Goal: Find specific page/section: Find specific page/section

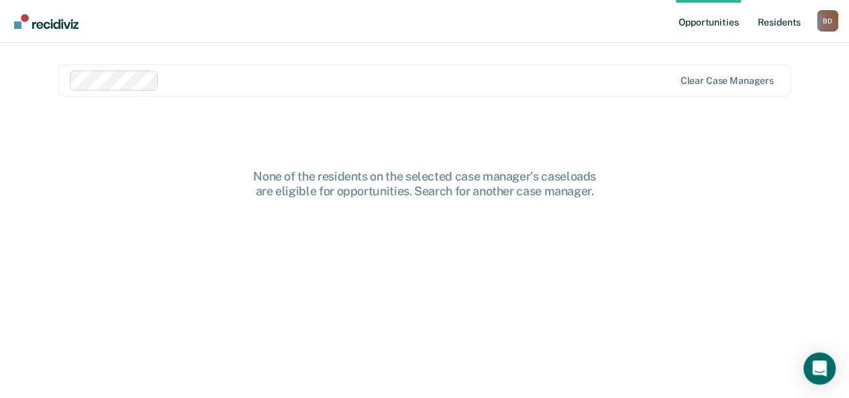
click at [778, 26] on link "Resident s" at bounding box center [778, 21] width 49 height 43
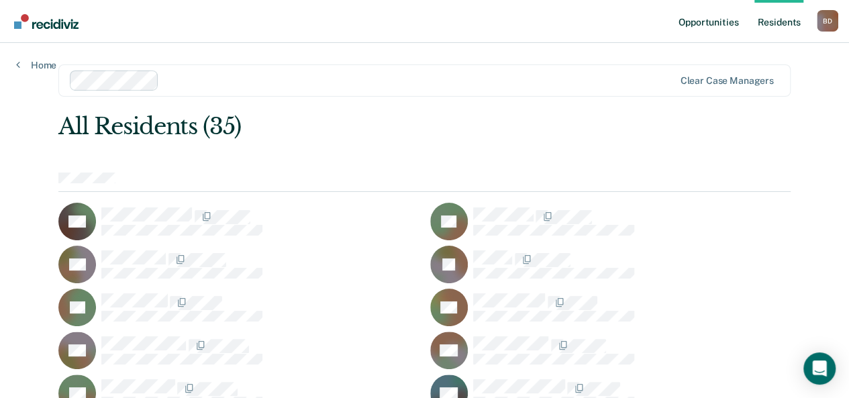
click at [710, 23] on link "Opportunities" at bounding box center [708, 21] width 65 height 43
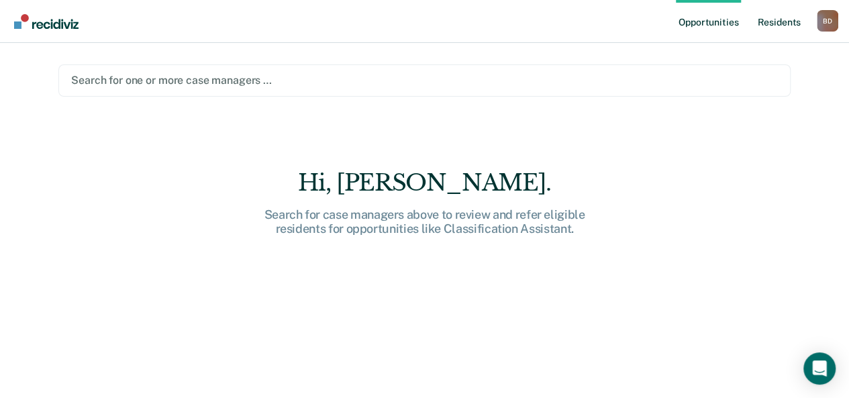
click at [787, 17] on link "Resident s" at bounding box center [778, 21] width 49 height 43
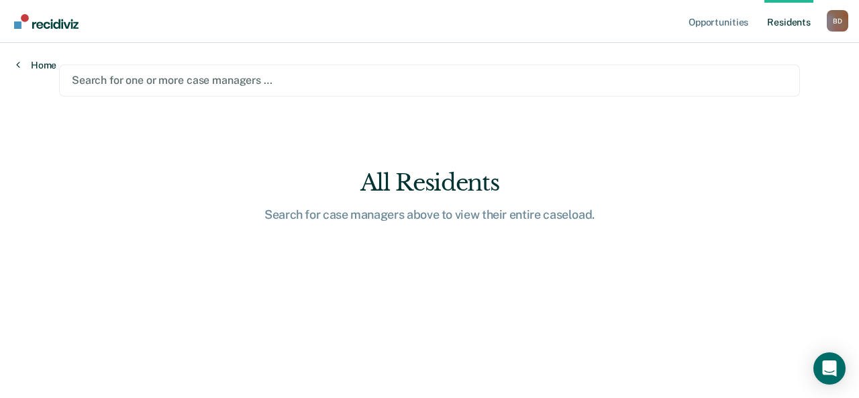
click at [39, 65] on link "Home" at bounding box center [36, 65] width 40 height 12
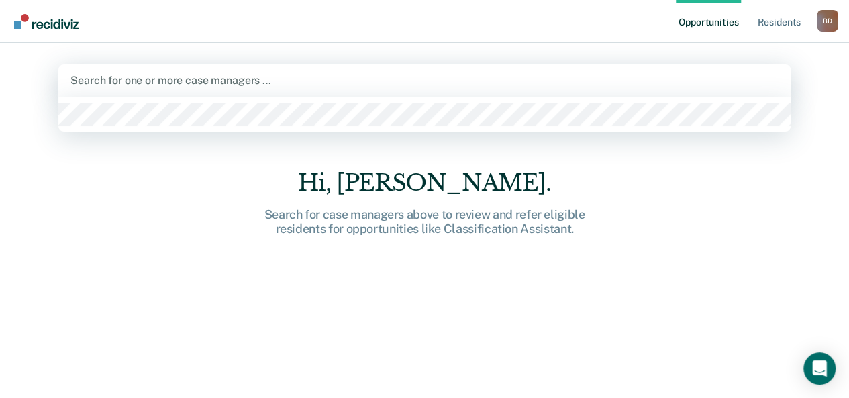
click at [95, 88] on div "Search for one or more case managers …" at bounding box center [424, 80] width 711 height 18
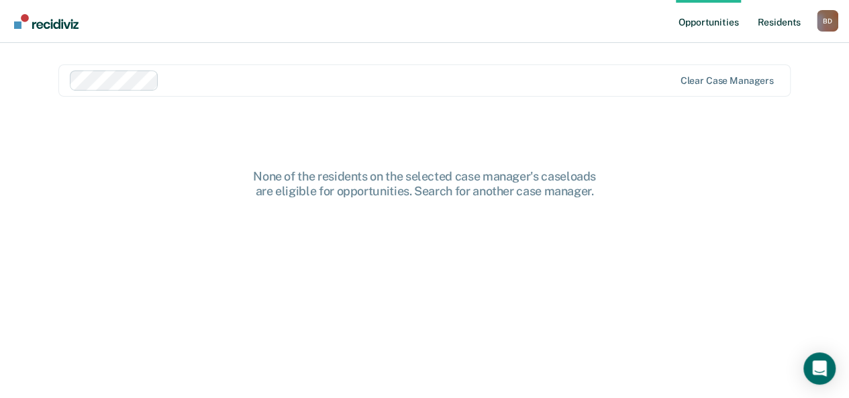
click at [777, 21] on link "Resident s" at bounding box center [778, 21] width 49 height 43
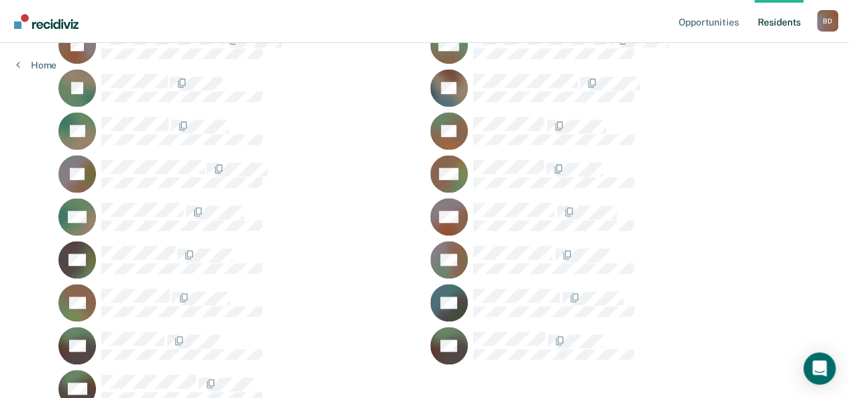
scroll to position [623, 0]
